Goal: Transaction & Acquisition: Download file/media

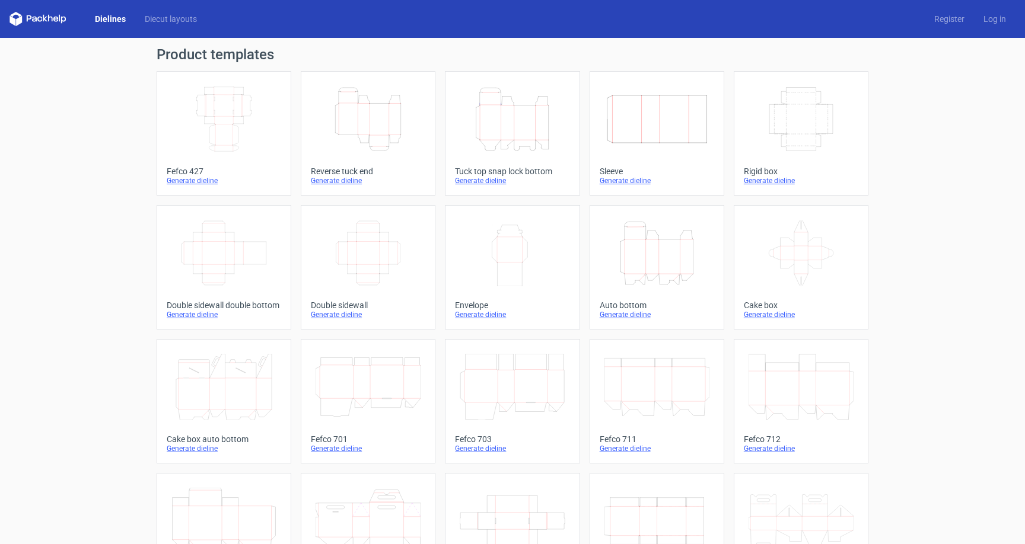
click at [683, 257] on icon "Height Depth Width" at bounding box center [656, 253] width 105 height 66
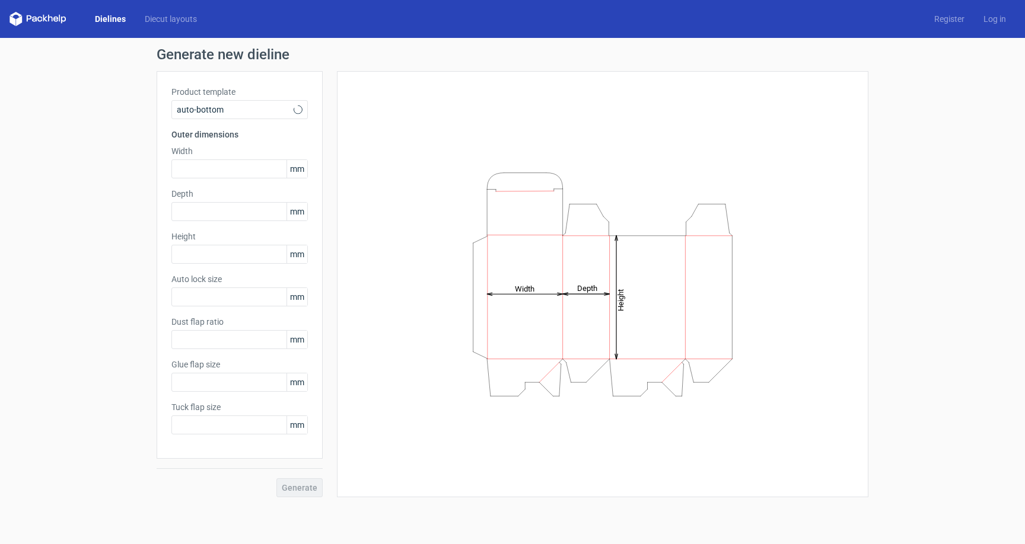
type input "1"
type input "0.8"
type input "10"
type input "12"
click at [211, 170] on input "text" at bounding box center [239, 169] width 136 height 19
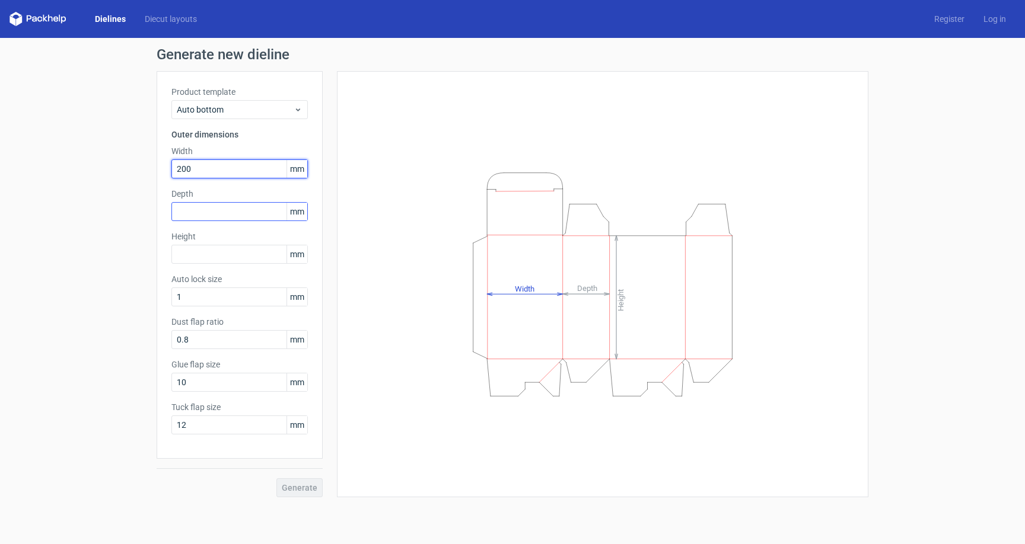
type input "200"
click at [237, 210] on input "text" at bounding box center [239, 211] width 136 height 19
type input "110"
click at [231, 251] on input "text" at bounding box center [239, 254] width 136 height 19
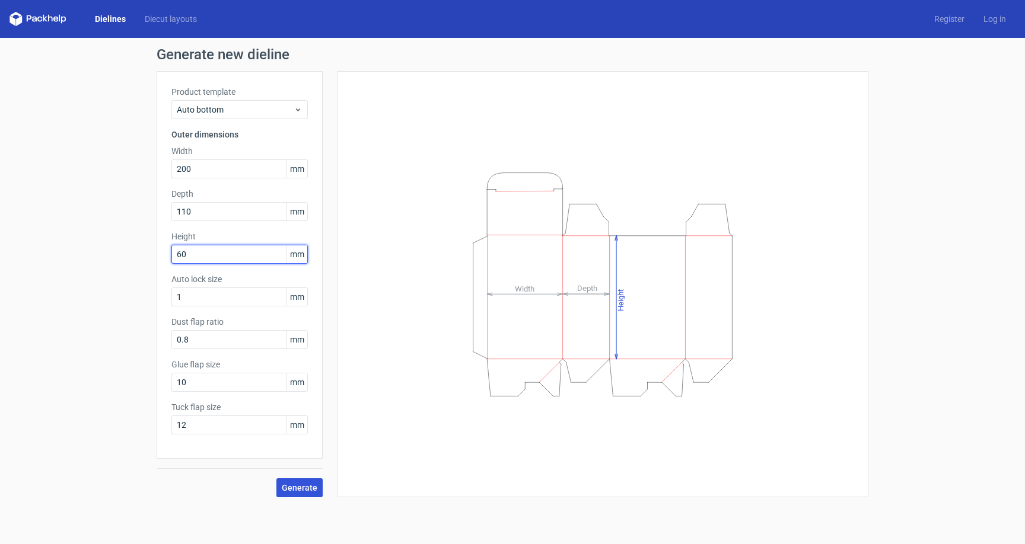
type input "60"
click at [293, 490] on span "Generate" at bounding box center [300, 488] width 36 height 8
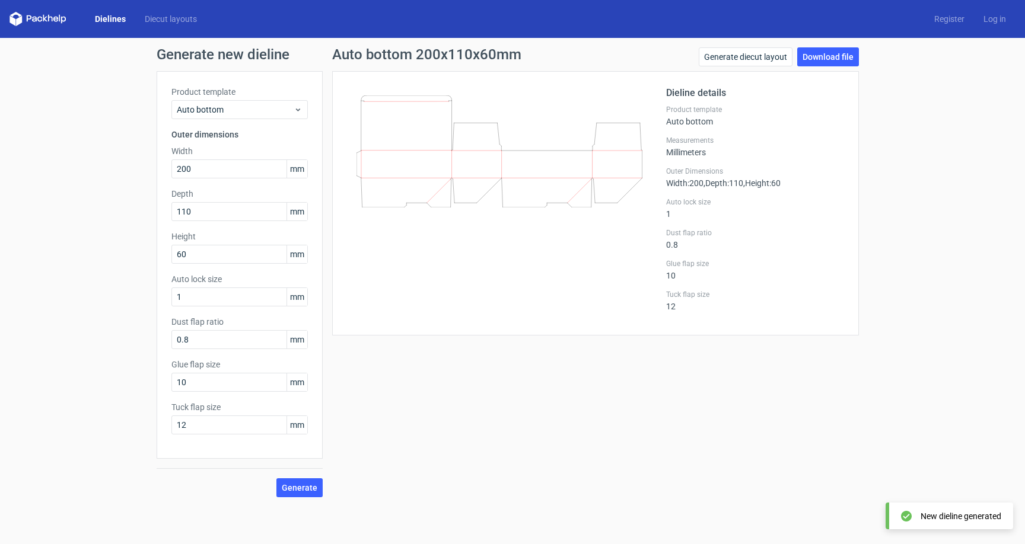
click at [142, 369] on div "Generate new dieline Product template Auto bottom Outer dimensions Width 200 mm…" at bounding box center [512, 272] width 1025 height 469
drag, startPoint x: 167, startPoint y: 167, endPoint x: 120, endPoint y: 165, distance: 46.3
click at [120, 165] on div "Generate new dieline Product template Auto bottom Outer dimensions Width 200 mm…" at bounding box center [512, 272] width 1025 height 469
type input "190"
drag, startPoint x: 113, startPoint y: 203, endPoint x: 100, endPoint y: 201, distance: 12.6
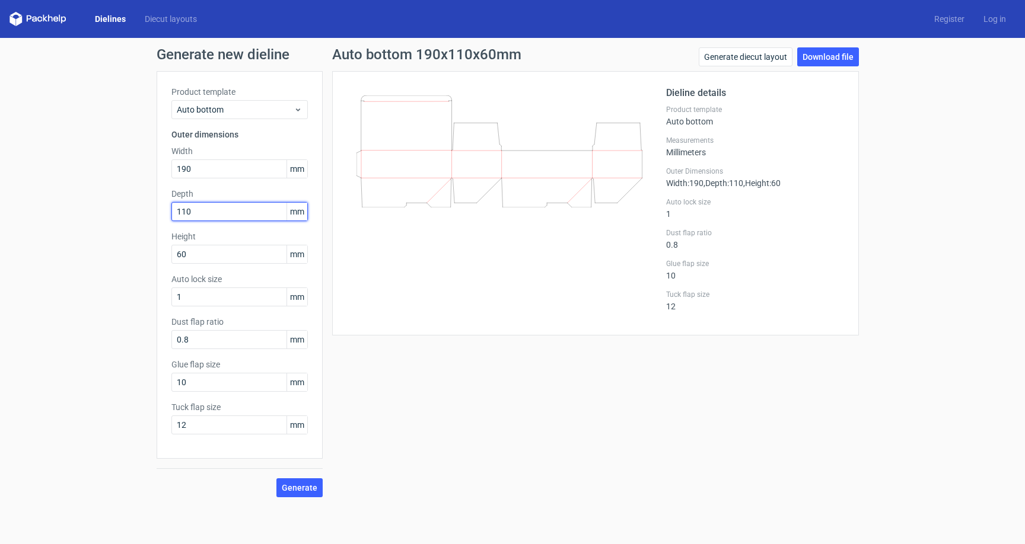
click at [101, 202] on div "Generate new dieline Product template Auto bottom Outer dimensions Width 190 mm…" at bounding box center [512, 272] width 1025 height 469
type input "105"
click at [314, 487] on span "Generate" at bounding box center [300, 488] width 36 height 8
click at [803, 49] on link "Download file" at bounding box center [828, 56] width 62 height 19
